Goal: Transaction & Acquisition: Subscribe to service/newsletter

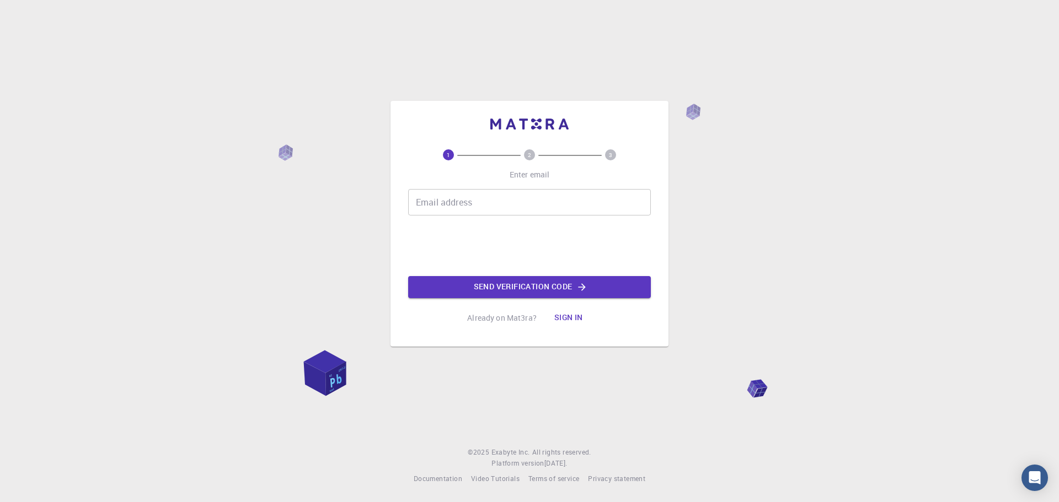
click at [365, 231] on div "1 2 3 Enter email Email address Email address Send verification code Already on…" at bounding box center [529, 251] width 1059 height 502
